Goal: Find specific page/section: Find specific page/section

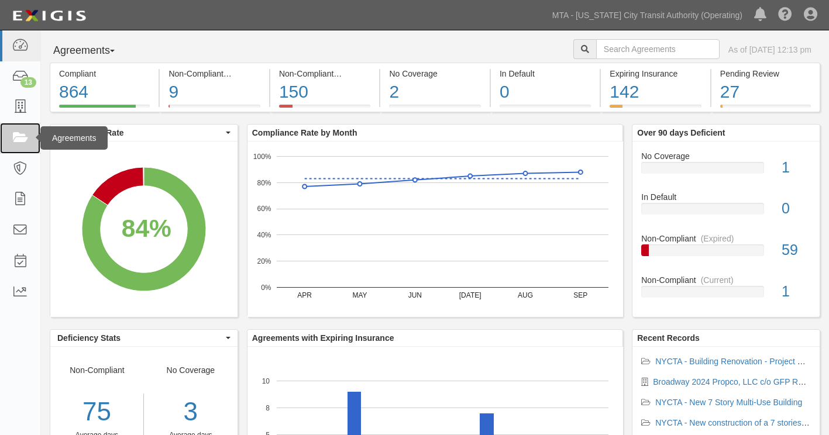
click at [18, 139] on icon at bounding box center [20, 138] width 16 height 13
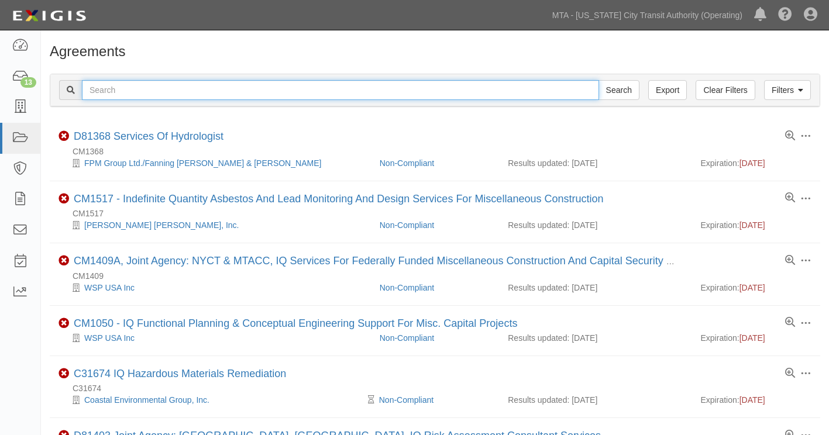
click at [228, 100] on input "text" at bounding box center [340, 90] width 517 height 20
type input "ins1505"
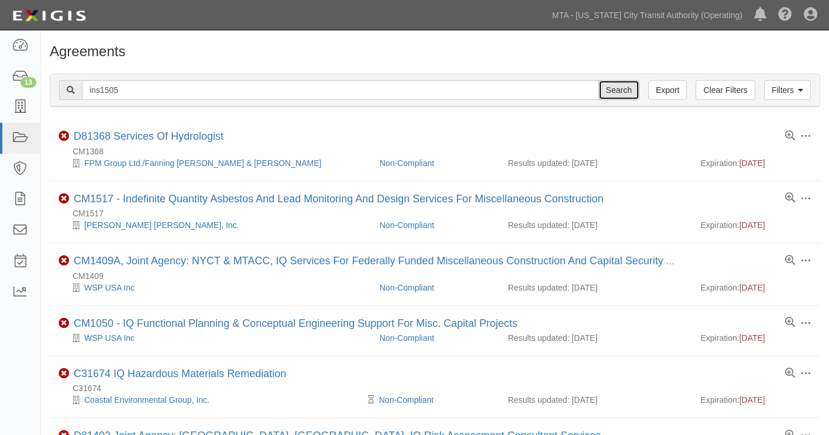
click at [608, 90] on input "Search" at bounding box center [619, 90] width 41 height 20
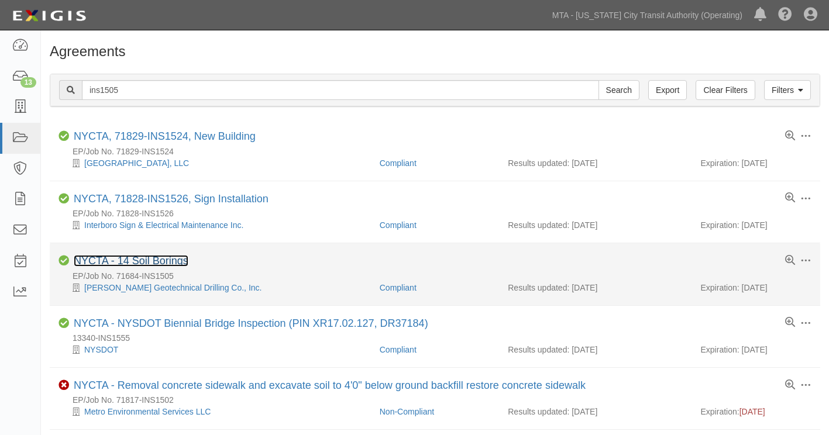
click at [164, 264] on link "NYCTA - 14 Soil Borings" at bounding box center [131, 261] width 115 height 12
